Goal: Information Seeking & Learning: Learn about a topic

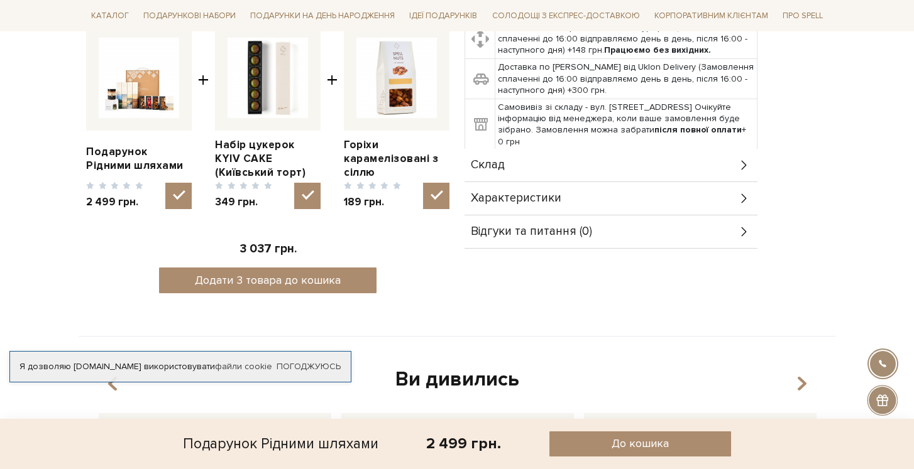
scroll to position [466, 0]
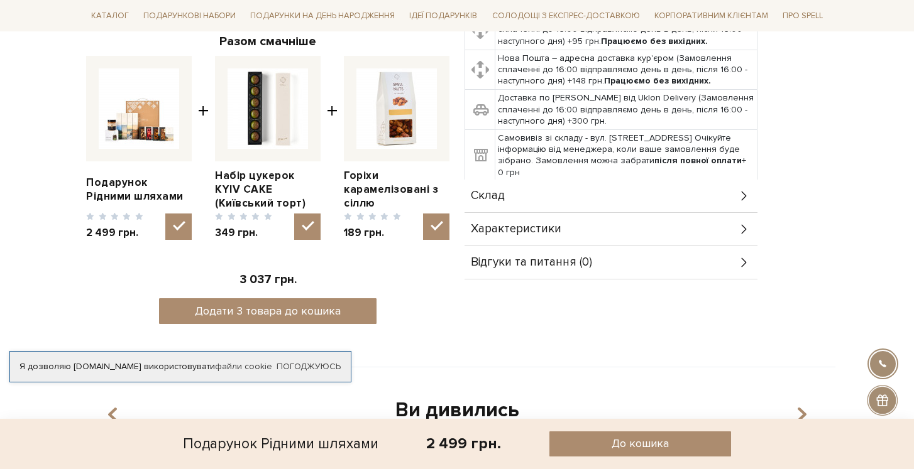
click at [545, 236] on div "Характеристики" at bounding box center [610, 229] width 293 height 33
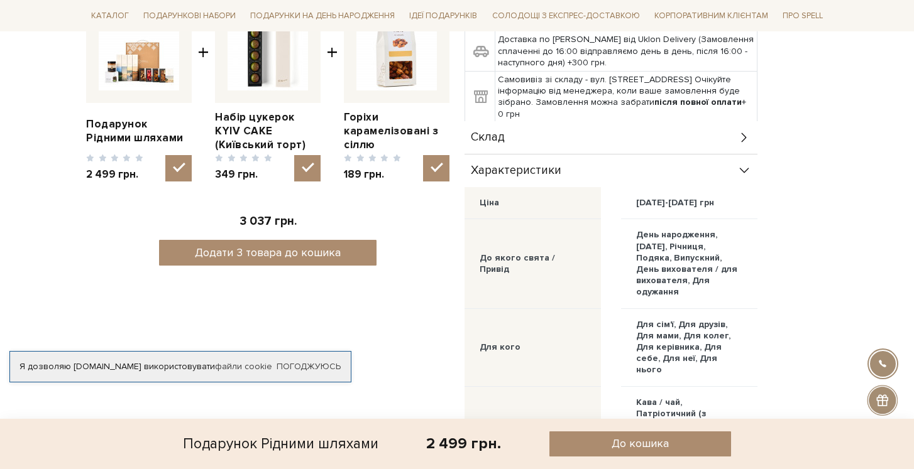
scroll to position [527, 0]
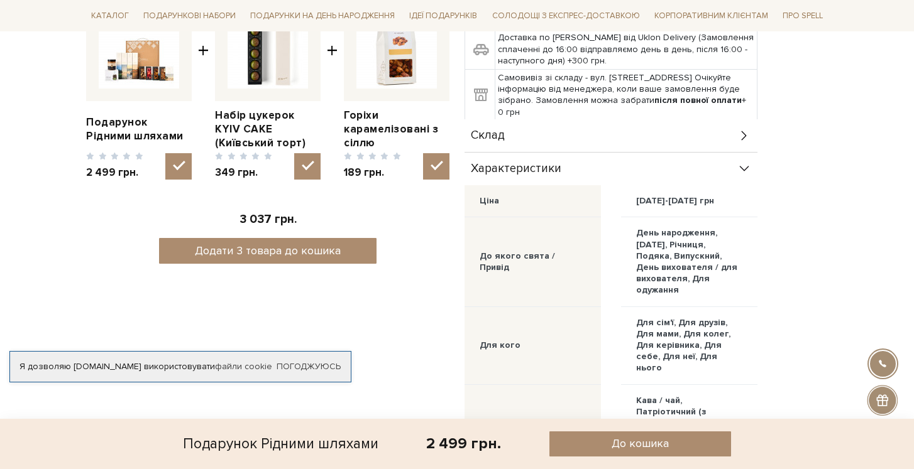
click at [522, 129] on div "Склад" at bounding box center [610, 135] width 293 height 33
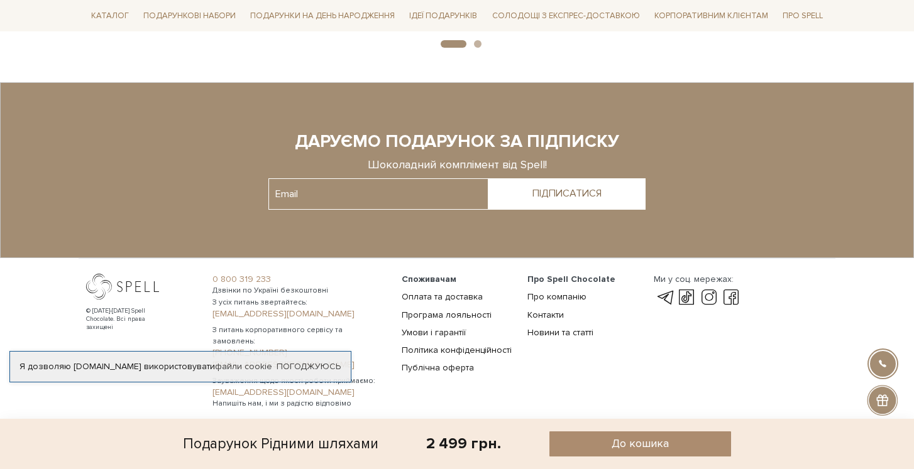
scroll to position [2160, 0]
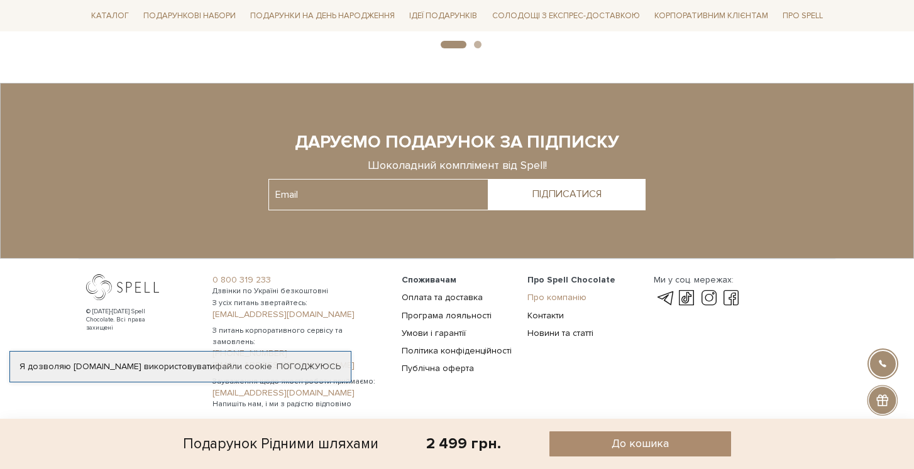
click at [562, 292] on link "Про компанію" at bounding box center [556, 297] width 59 height 11
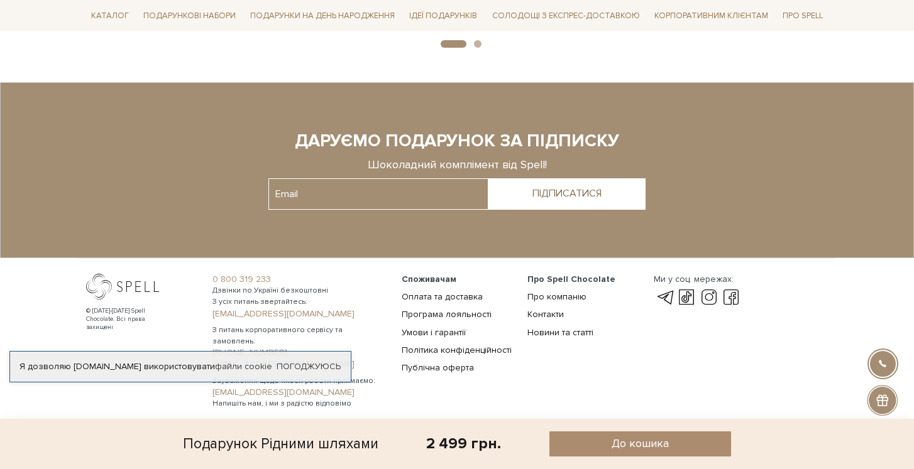
scroll to position [1713, 0]
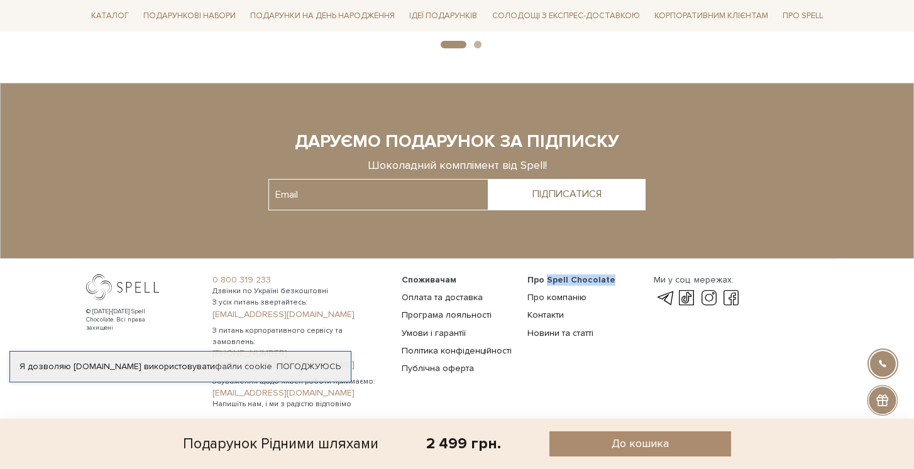
drag, startPoint x: 548, startPoint y: 275, endPoint x: 613, endPoint y: 275, distance: 64.7
click at [613, 275] on li "Про Spell Chocolate" at bounding box center [582, 280] width 111 height 11
copy span "Spell Chocolate"
